Goal: Task Accomplishment & Management: Manage account settings

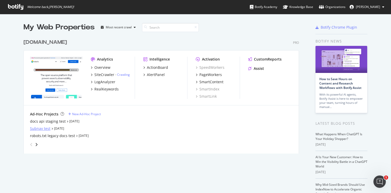
click at [45, 128] on div "Subnav test" at bounding box center [40, 128] width 20 height 5
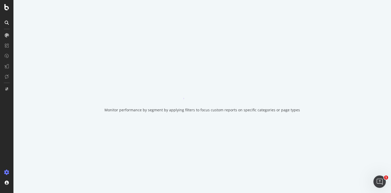
click at [45, 128] on div "Monitor performance by segment by applying filters to focus custom reports on s…" at bounding box center [201, 96] width 377 height 193
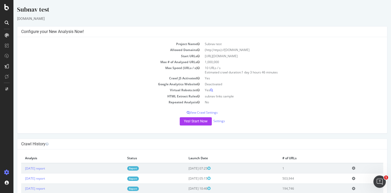
click at [71, 119] on div "Yes! Start Now Settings" at bounding box center [202, 122] width 362 height 8
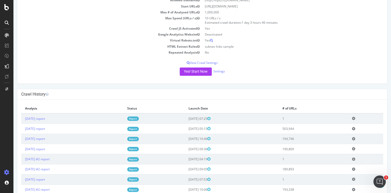
scroll to position [66, 0]
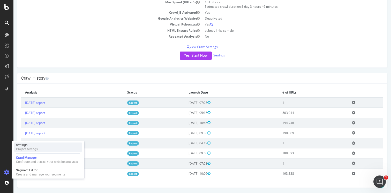
click at [27, 149] on div "Project settings" at bounding box center [27, 149] width 22 height 4
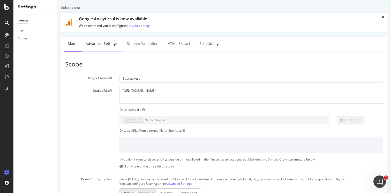
click at [104, 46] on link "Advanced Settings" at bounding box center [102, 44] width 40 height 14
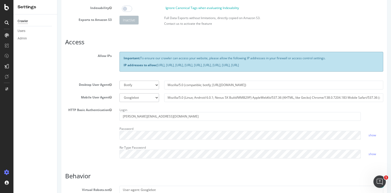
scroll to position [59, 0]
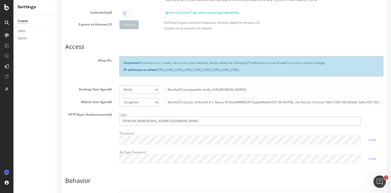
drag, startPoint x: 169, startPoint y: 122, endPoint x: 105, endPoint y: 120, distance: 64.4
click at [105, 120] on div "HTTP Basic Authentication Login [PERSON_NAME][EMAIL_ADDRESS][DOMAIN_NAME] Passw…" at bounding box center [223, 139] width 325 height 57
click at [99, 138] on div "HTTP Basic Authentication Login Password show Re-Type Password show" at bounding box center [223, 139] width 325 height 57
click at [99, 131] on div "HTTP Basic Authentication Login Password show Re-Type Password show" at bounding box center [223, 139] width 325 height 57
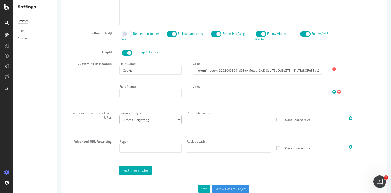
scroll to position [285, 0]
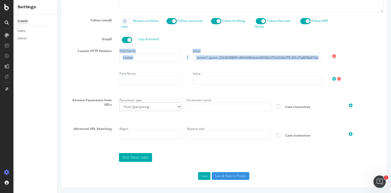
drag, startPoint x: 153, startPoint y: 63, endPoint x: 121, endPoint y: 58, distance: 32.2
click at [121, 58] on div "Field Name Cookie : Value Field Name : Value" at bounding box center [250, 69] width 271 height 45
click at [141, 59] on input "Cookie" at bounding box center [150, 57] width 62 height 9
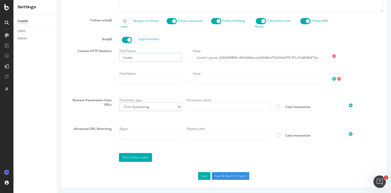
drag, startPoint x: 154, startPoint y: 58, endPoint x: 101, endPoint y: 55, distance: 52.8
click at [101, 55] on div "Custom HTTP Headers Field Name Cookie : Value Field Name : Value" at bounding box center [223, 69] width 325 height 45
drag, startPoint x: 317, startPoint y: 57, endPoint x: 201, endPoint y: 54, distance: 116.0
click at [201, 54] on input "text" at bounding box center [256, 57] width 129 height 9
drag, startPoint x: 264, startPoint y: 58, endPoint x: 185, endPoint y: 56, distance: 78.8
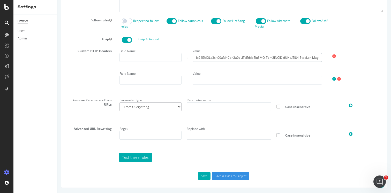
click at [182, 55] on div "Field Name : Value" at bounding box center [251, 54] width 269 height 15
drag, startPoint x: 204, startPoint y: 54, endPoint x: 196, endPoint y: 55, distance: 8.6
click at [158, 52] on div "Field Name : Value" at bounding box center [251, 54] width 269 height 15
drag, startPoint x: 269, startPoint y: 57, endPoint x: 172, endPoint y: 52, distance: 96.7
click at [172, 52] on div "Field Name : Value" at bounding box center [251, 54] width 269 height 15
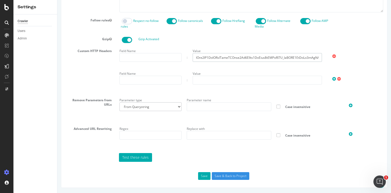
drag, startPoint x: 314, startPoint y: 55, endPoint x: 185, endPoint y: 54, distance: 128.1
click at [184, 54] on div "Field Name : Value" at bounding box center [251, 54] width 269 height 15
drag, startPoint x: 312, startPoint y: 57, endPoint x: 188, endPoint y: 58, distance: 124.8
click at [182, 57] on div "Field Name : Value" at bounding box center [251, 54] width 269 height 15
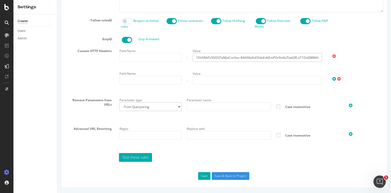
drag, startPoint x: 317, startPoint y: 58, endPoint x: 145, endPoint y: 56, distance: 171.5
click at [145, 56] on div "Field Name : Value" at bounding box center [251, 54] width 269 height 15
drag, startPoint x: 316, startPoint y: 58, endPoint x: 158, endPoint y: 60, distance: 158.4
click at [158, 60] on div "Field Name : Value" at bounding box center [251, 54] width 269 height 15
click at [259, 58] on input "text" at bounding box center [256, 57] width 129 height 9
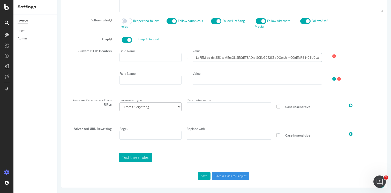
drag, startPoint x: 317, startPoint y: 57, endPoint x: 178, endPoint y: 57, distance: 138.7
click at [178, 57] on div "Field Name : Value" at bounding box center [251, 54] width 269 height 15
drag, startPoint x: 317, startPoint y: 57, endPoint x: 187, endPoint y: 59, distance: 130.7
click at [187, 59] on div "Field Name : Value" at bounding box center [251, 54] width 269 height 15
drag, startPoint x: 262, startPoint y: 58, endPoint x: 228, endPoint y: 58, distance: 34.4
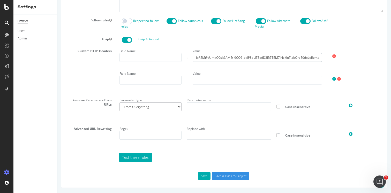
click at [187, 57] on div "Field Name : Value" at bounding box center [251, 54] width 269 height 15
drag, startPoint x: 317, startPoint y: 57, endPoint x: 192, endPoint y: 57, distance: 125.3
click at [192, 57] on div "Value" at bounding box center [257, 54] width 134 height 15
drag, startPoint x: 319, startPoint y: 58, endPoint x: 181, endPoint y: 59, distance: 137.4
click at [153, 59] on div "Field Name : Value" at bounding box center [251, 54] width 269 height 15
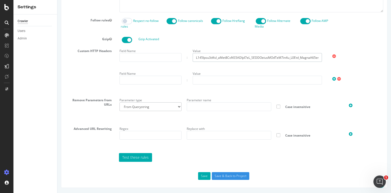
drag, startPoint x: 317, startPoint y: 58, endPoint x: 168, endPoint y: 59, distance: 149.3
click at [168, 59] on div "Field Name : Value" at bounding box center [251, 54] width 269 height 15
drag, startPoint x: 214, startPoint y: 58, endPoint x: 179, endPoint y: 59, distance: 35.4
click at [170, 58] on div "Field Name : Value" at bounding box center [251, 54] width 269 height 15
drag, startPoint x: 314, startPoint y: 57, endPoint x: 190, endPoint y: 58, distance: 123.2
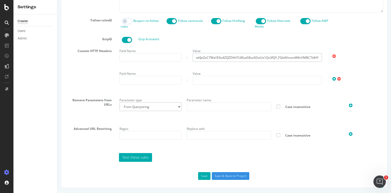
click at [190, 58] on div "Value wHJzZeC7WaYE6o4ZQZZHH7LWLwSBur6DoiUx1Qz3fQY_FGb4VmzmWKnYMBC7IdHYAjnnaKF_j…" at bounding box center [257, 54] width 134 height 15
drag, startPoint x: 269, startPoint y: 58, endPoint x: 206, endPoint y: 57, distance: 62.8
click at [177, 58] on div "Field Name : Value HYAjnnaKF_jr2lh7uF90iLPbO7oOUM4X3H0Mb_wZQ1-2-TDUBgJUVVV9xq5S…" at bounding box center [251, 54] width 269 height 15
drag, startPoint x: 319, startPoint y: 58, endPoint x: 146, endPoint y: 52, distance: 172.4
click at [132, 51] on div "Field Name : Value O-eP1q2xf5EA4qzOxkOYw1EX0NYLFUuoJKR8mKkBSC8iPZrF3xSvClIxvA_r…" at bounding box center [251, 54] width 269 height 15
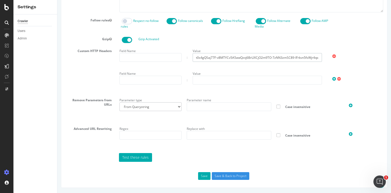
drag, startPoint x: 317, startPoint y: 58, endPoint x: 145, endPoint y: 57, distance: 172.3
click at [145, 57] on div "Field Name : Value t0s4gQSaj77F-v8MTYCv5A5awQzxj6BrLlXCjO2m9TO-7zNN3zmSC89-IFrk…" at bounding box center [251, 54] width 269 height 15
drag, startPoint x: 313, startPoint y: 57, endPoint x: 155, endPoint y: 62, distance: 158.2
click at [141, 62] on div "Field Name : Value ii-n9yq4r5wYRotdyEOCOZXA8UJDcQEcXPPx8GEmsQ_kDHONYTMMdbYRQ6VL…" at bounding box center [250, 69] width 271 height 45
click at [293, 56] on input "ii-n9yq4r5wYRotdyEOCOZXA8UJDcQEcXPPx8GEmsQ_kDHONYTMMdbYRQ6VLJNM" at bounding box center [256, 57] width 129 height 9
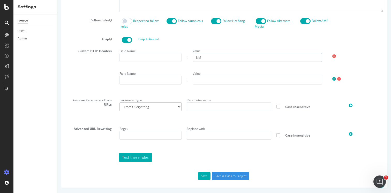
drag, startPoint x: 308, startPoint y: 57, endPoint x: 164, endPoint y: 60, distance: 144.2
click at [163, 59] on div "Field Name : Value NM" at bounding box center [251, 54] width 269 height 15
click at [221, 57] on input "NM" at bounding box center [256, 57] width 129 height 9
type input "N"
click at [208, 175] on button "Save" at bounding box center [204, 177] width 12 height 8
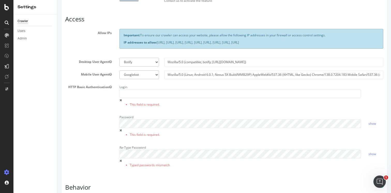
scroll to position [105, 0]
click at [122, 99] on div "Login This field is required." at bounding box center [239, 96] width 249 height 26
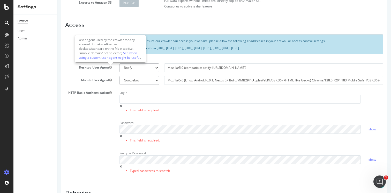
scroll to position [101, 0]
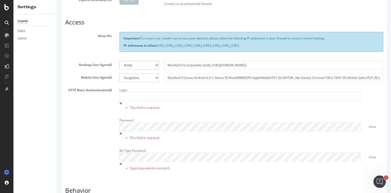
click at [119, 134] on div "Password This field is required." at bounding box center [239, 129] width 249 height 26
click at [120, 133] on span at bounding box center [120, 133] width 2 height 3
drag, startPoint x: 120, startPoint y: 104, endPoint x: 120, endPoint y: 101, distance: 2.8
click at [120, 104] on span at bounding box center [120, 103] width 2 height 3
click at [127, 97] on input "text" at bounding box center [239, 96] width 241 height 9
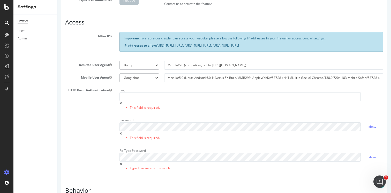
click at [96, 101] on div "HTTP Basic Authentication Login This field is required. Password This field is …" at bounding box center [223, 131] width 325 height 91
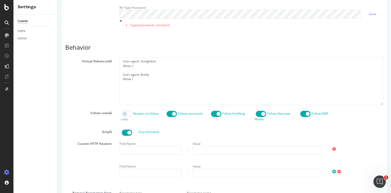
scroll to position [338, 0]
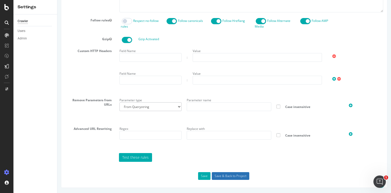
click at [219, 178] on input "Save & Back to Project" at bounding box center [230, 177] width 37 height 8
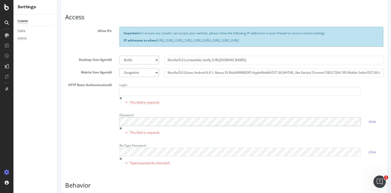
scroll to position [106, 0]
click at [259, 107] on div "Login This field is required." at bounding box center [239, 94] width 249 height 26
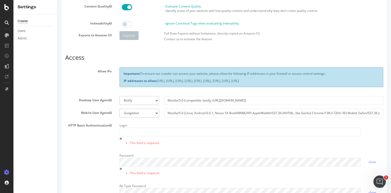
scroll to position [77, 0]
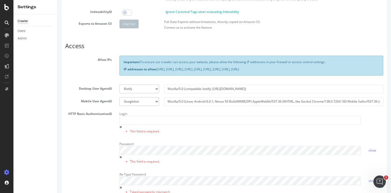
click at [120, 127] on span at bounding box center [120, 127] width 2 height 3
click at [121, 155] on div "Password This field is required." at bounding box center [239, 153] width 249 height 26
click at [123, 123] on input "text" at bounding box center [239, 120] width 241 height 9
click at [83, 123] on div "HTTP Basic Authentication Login This field is required. Password This field is …" at bounding box center [223, 155] width 325 height 91
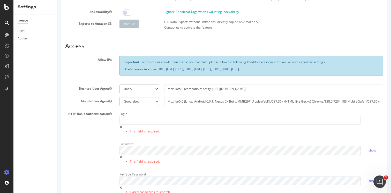
click at [87, 115] on label "HTTP Basic Authentication" at bounding box center [88, 113] width 54 height 6
click at [109, 115] on button "HTTP Basic Authentication" at bounding box center [110, 114] width 3 height 4
click at [106, 122] on div "HTTP Basic Authentication Login This field is required. Password This field is …" at bounding box center [223, 155] width 325 height 91
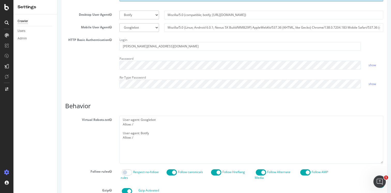
scroll to position [133, 0]
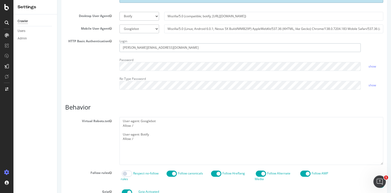
drag, startPoint x: 175, startPoint y: 48, endPoint x: 23, endPoint y: 41, distance: 152.8
click at [57, 41] on html "Subnav test × Main Advanced Settings Domain Validation HTML Extract Scheduling …" at bounding box center [223, 106] width 333 height 479
click at [75, 62] on div "HTTP Basic Authentication Login Password show Re-Type Password show" at bounding box center [223, 65] width 325 height 57
click at [84, 70] on div "HTTP Basic Authentication Login Password show Re-Type Password show" at bounding box center [223, 65] width 325 height 57
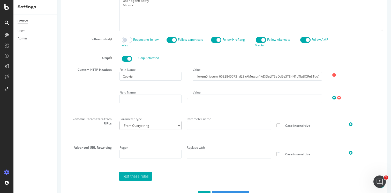
scroll to position [285, 0]
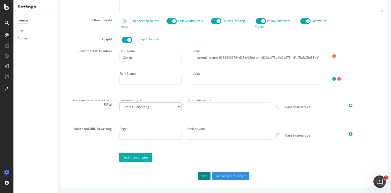
click at [205, 180] on button "Save" at bounding box center [204, 177] width 12 height 8
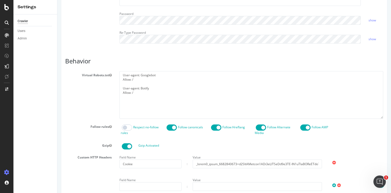
scroll to position [232, 0]
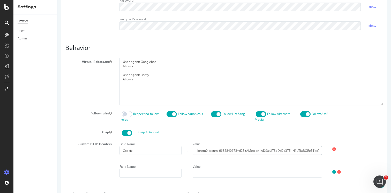
click at [195, 151] on input "text" at bounding box center [256, 150] width 129 height 9
drag, startPoint x: 195, startPoint y: 151, endPoint x: 343, endPoint y: 149, distance: 148.0
click at [343, 149] on div "Field Name Cookie : Value" at bounding box center [251, 147] width 269 height 15
click at [303, 151] on input "åEOCOZXA8UJDcQEcXPPx8GEmsQ_kDHONYTMMdbYRQ6VLJNMxPQ1g9YYhmPpVoffd_CBHURlJWsECcEF…" at bounding box center [256, 150] width 129 height 9
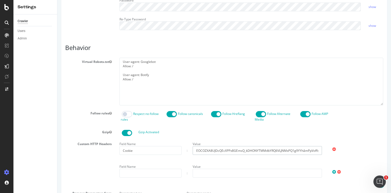
scroll to position [0, 0]
drag, startPoint x: 303, startPoint y: 151, endPoint x: 183, endPoint y: 149, distance: 120.6
click at [179, 149] on div "Field Name Cookie : Value åEOCOZXA8UJDcQEcXPPx8GEmsQ_kDHONYTMMdbYRQ6VLJNMxPQ1g9…" at bounding box center [251, 147] width 269 height 15
drag, startPoint x: 277, startPoint y: 152, endPoint x: 147, endPoint y: 152, distance: 130.7
click at [145, 152] on div "Field Name Cookie : Value ååmPpVoffd_CBHURlJWsECcEFL4TFmaeWny9mOKzDLFptq33T6M5g…" at bounding box center [251, 147] width 269 height 15
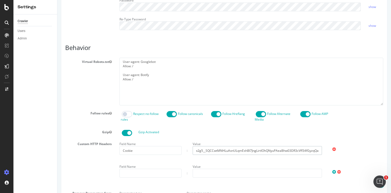
drag, startPoint x: 301, startPoint y: 149, endPoint x: 253, endPoint y: 151, distance: 48.3
click at [164, 147] on div "Field Name Cookie : Value x2g5__SQCCwtMNHLuAxnULqmExhBI7JngLirtIOhQNyuPAeaBhw03…" at bounding box center [251, 147] width 269 height 15
drag, startPoint x: 318, startPoint y: 151, endPoint x: 145, endPoint y: 150, distance: 172.8
click at [145, 150] on div "Field Name Cookie : Value f34fGyzqQaSiSPHNBmBuS3VEuwkf31LSC1WzCzI2ahxqCsFdOaaXE…" at bounding box center [251, 147] width 269 height 15
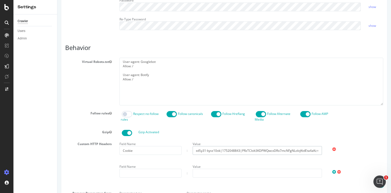
drag, startPoint x: 198, startPoint y: 151, endPoint x: 347, endPoint y: 156, distance: 149.1
click at [347, 156] on div "Field Name Cookie : Value Co-IgrJkU6LtPharMhYIh6bvNik_aVteeUIu5hyD3AYLcg0dwF5Rq…" at bounding box center [250, 162] width 271 height 45
type input "C"
click at [217, 151] on input "C" at bounding box center [256, 150] width 129 height 9
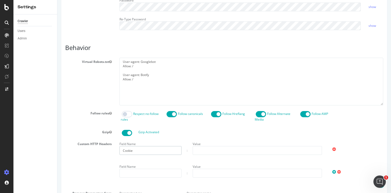
click at [164, 150] on input "Cookie" at bounding box center [150, 150] width 62 height 9
type input "C"
drag, startPoint x: 344, startPoint y: 126, endPoint x: 348, endPoint y: 127, distance: 3.9
click at [344, 126] on section "Virtual Robots.txt User-agent: Googlebot Allow: / User-agent: Botify Allow: / F…" at bounding box center [224, 157] width 318 height 198
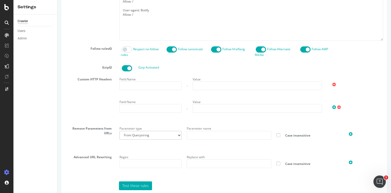
scroll to position [326, 0]
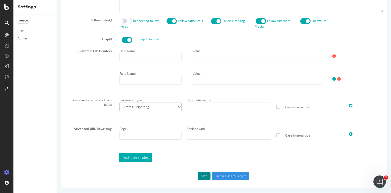
click at [206, 177] on button "Save" at bounding box center [204, 177] width 12 height 8
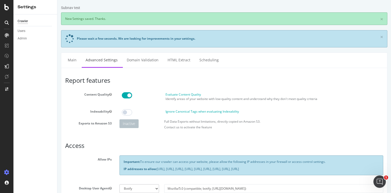
scroll to position [0, 0]
